Goal: Transaction & Acquisition: Purchase product/service

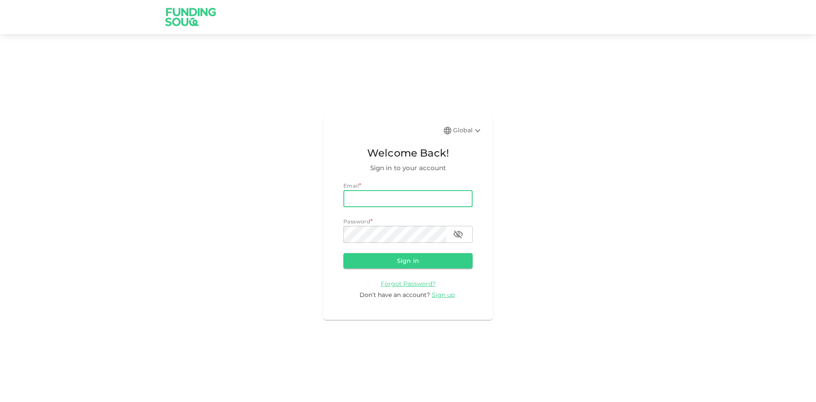
click at [368, 190] on input "email" at bounding box center [407, 198] width 129 height 17
type input "[EMAIL_ADDRESS][DOMAIN_NAME]"
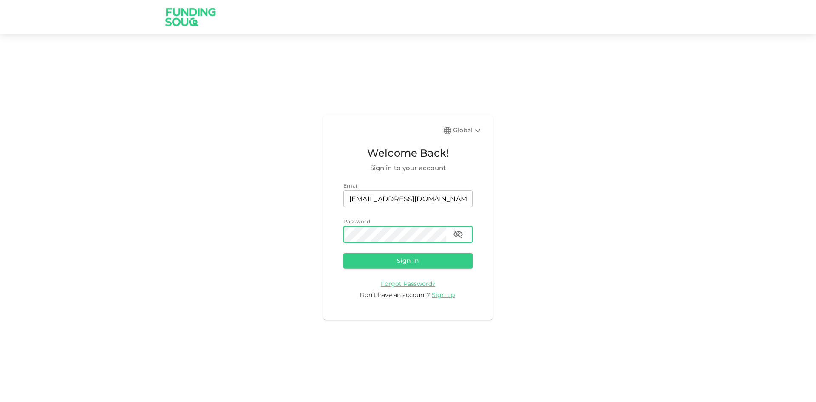
click at [459, 235] on icon "button" at bounding box center [458, 234] width 10 height 10
click at [448, 255] on button "Sign in" at bounding box center [407, 260] width 129 height 15
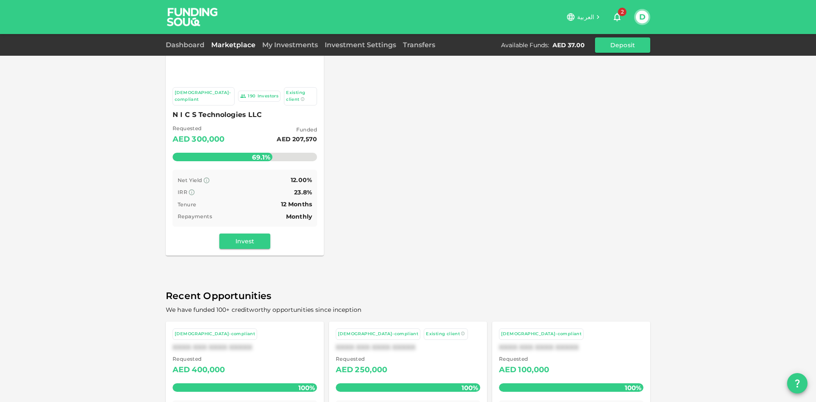
scroll to position [43, 0]
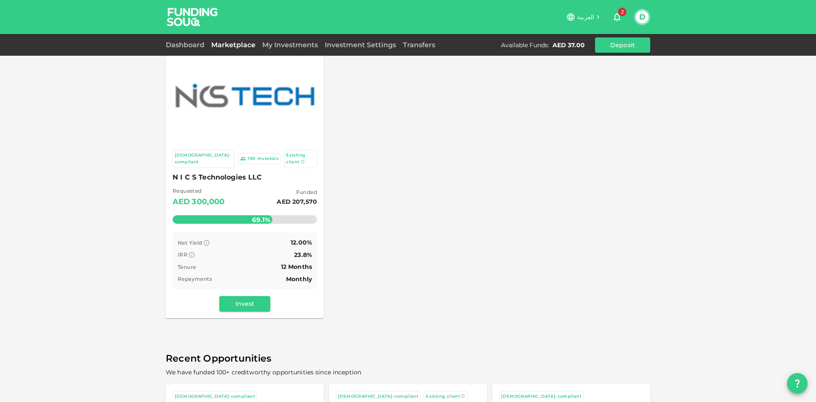
click at [258, 116] on div at bounding box center [245, 96] width 148 height 94
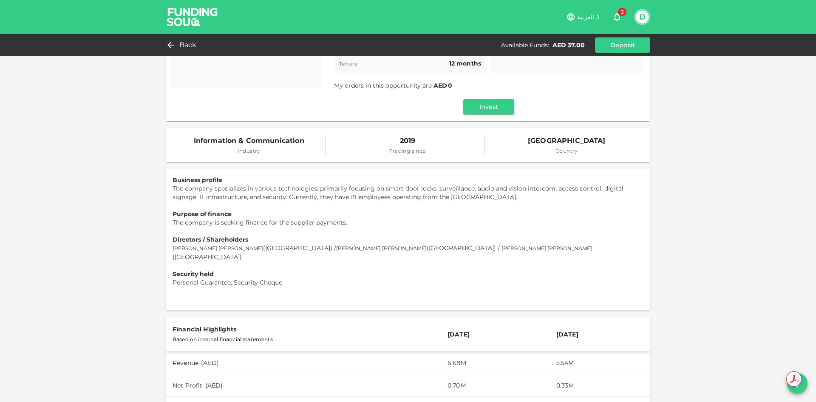
scroll to position [43, 0]
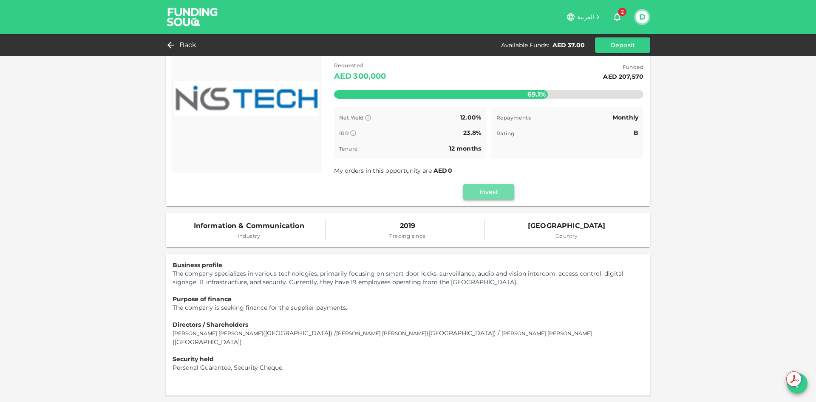
click at [508, 192] on button "Invest" at bounding box center [488, 191] width 51 height 15
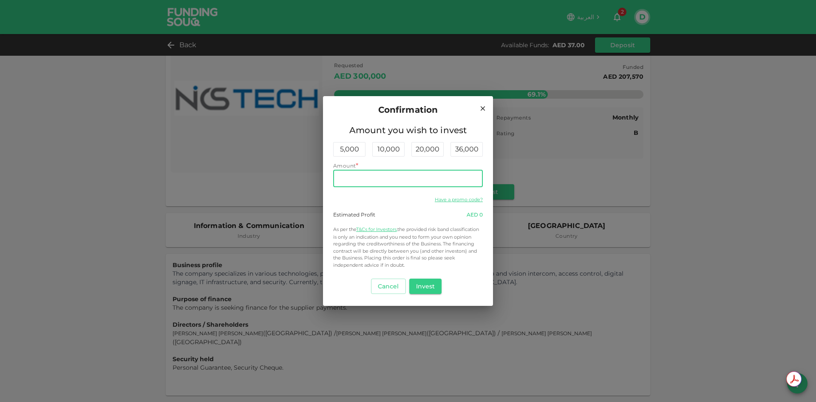
click at [406, 182] on input "Amount" at bounding box center [408, 178] width 150 height 17
click at [428, 281] on button "Invest" at bounding box center [425, 285] width 33 height 15
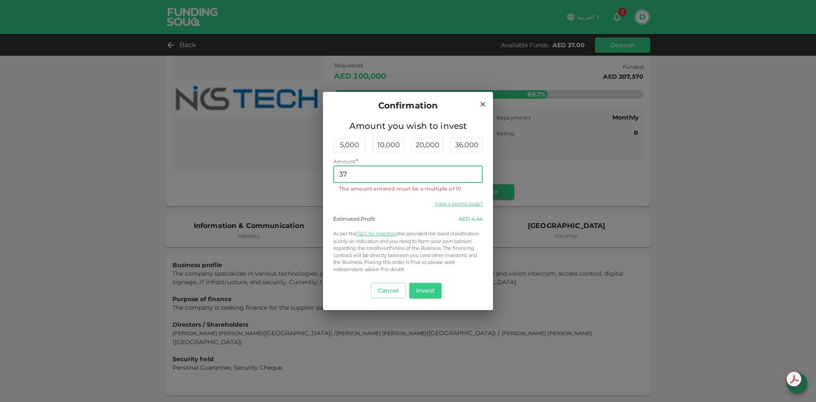
click at [399, 180] on input "37" at bounding box center [408, 174] width 150 height 17
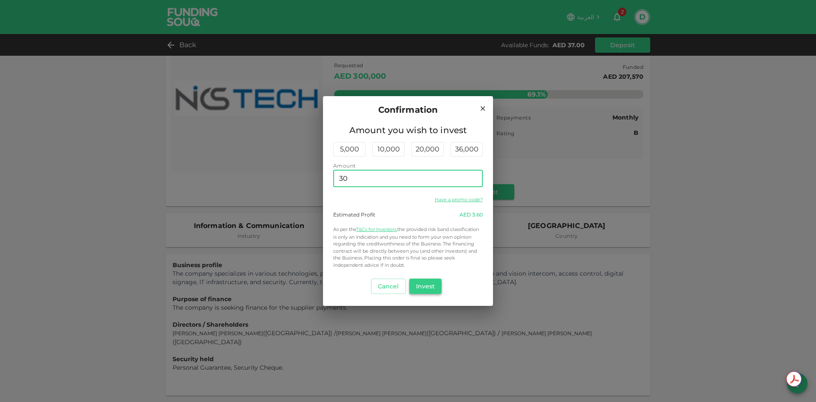
type input "30"
click at [432, 286] on button "Invest" at bounding box center [425, 285] width 33 height 15
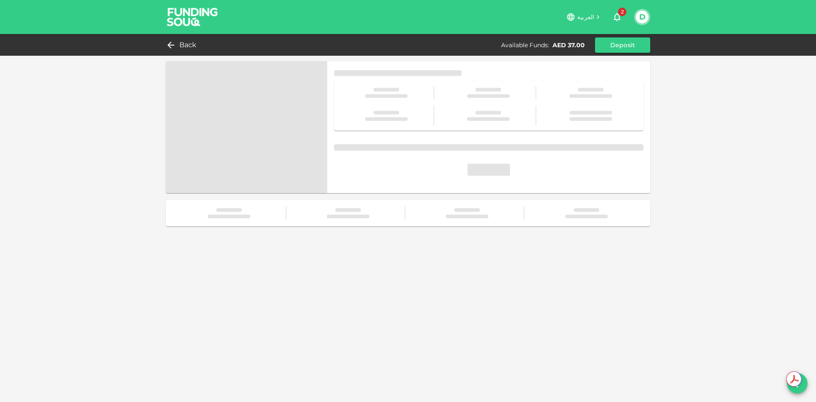
scroll to position [0, 0]
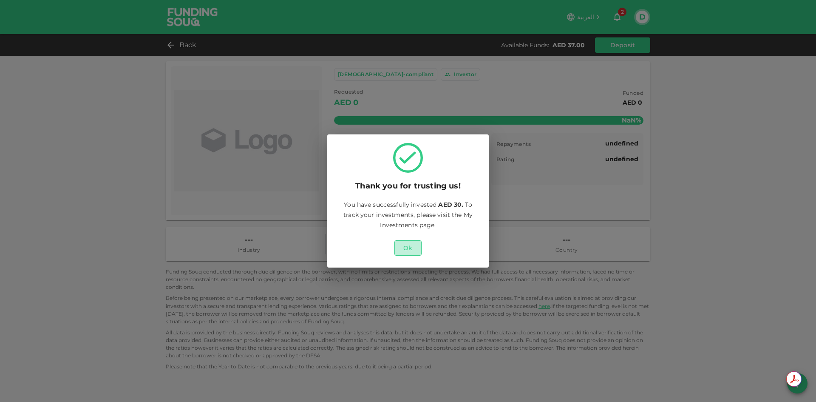
click at [407, 249] on button "Ok" at bounding box center [407, 247] width 27 height 15
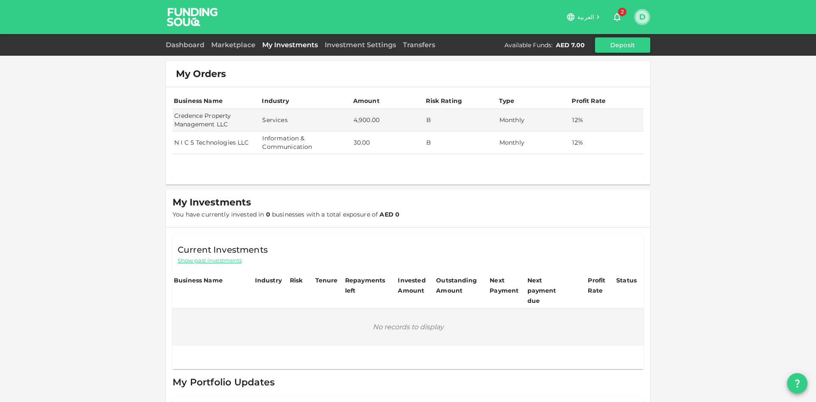
click at [644, 19] on button "D" at bounding box center [642, 17] width 13 height 13
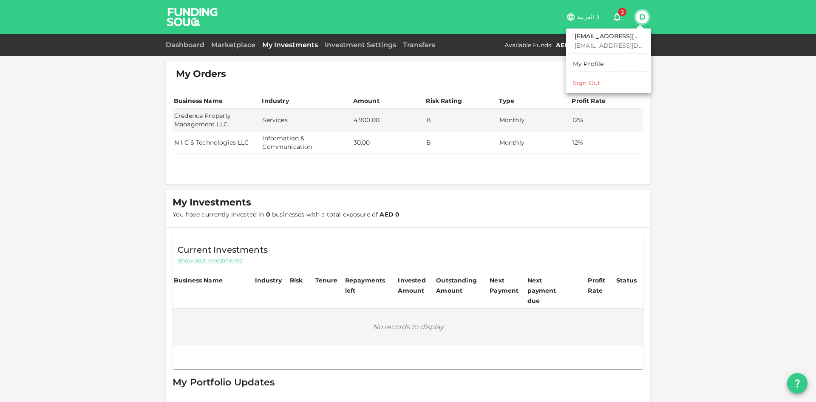
click at [584, 81] on div "Sign Out" at bounding box center [586, 83] width 27 height 9
